Goal: Answer question/provide support: Share knowledge or assist other users

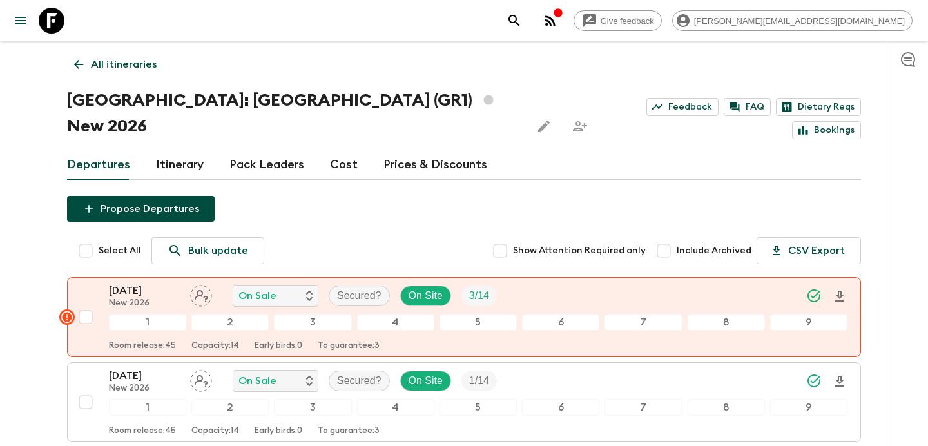
click at [563, 17] on icon "button" at bounding box center [558, 13] width 10 height 10
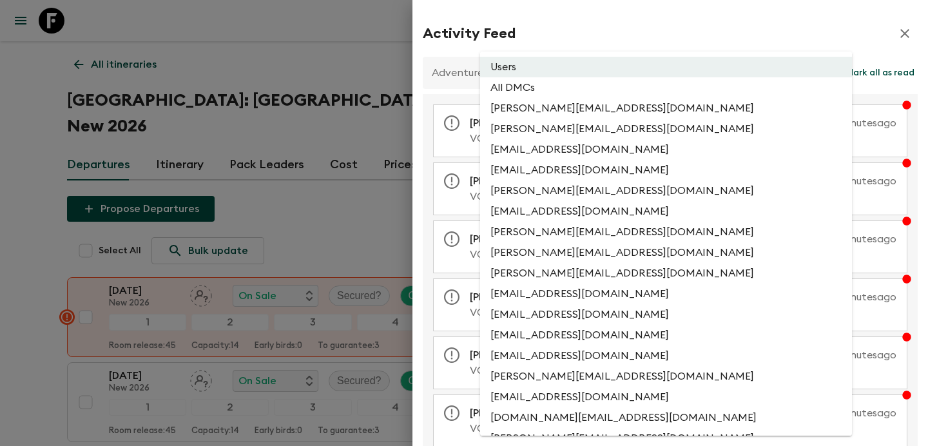
click at [615, 85] on li "All DMCs" at bounding box center [666, 87] width 372 height 21
type input "EXTERNAL_ONLY"
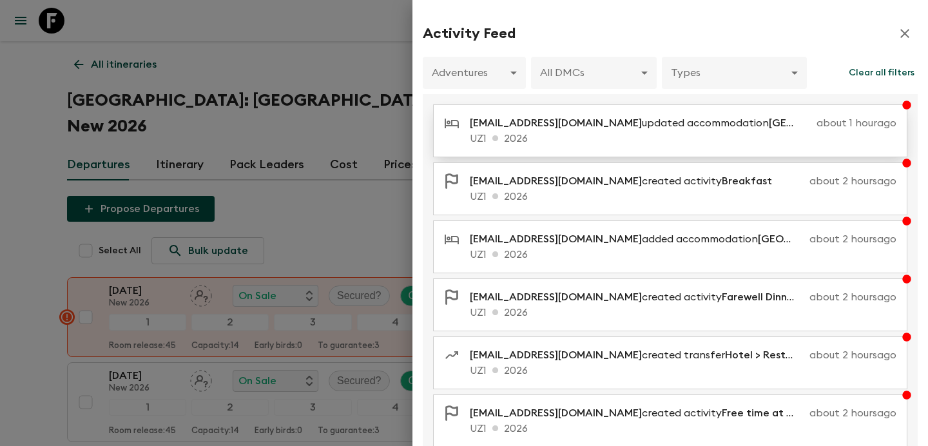
click at [598, 113] on div "[EMAIL_ADDRESS][DOMAIN_NAME] updated accommodation [GEOGRAPHIC_DATA] about 1 ho…" at bounding box center [670, 130] width 474 height 53
